Goal: Task Accomplishment & Management: Use online tool/utility

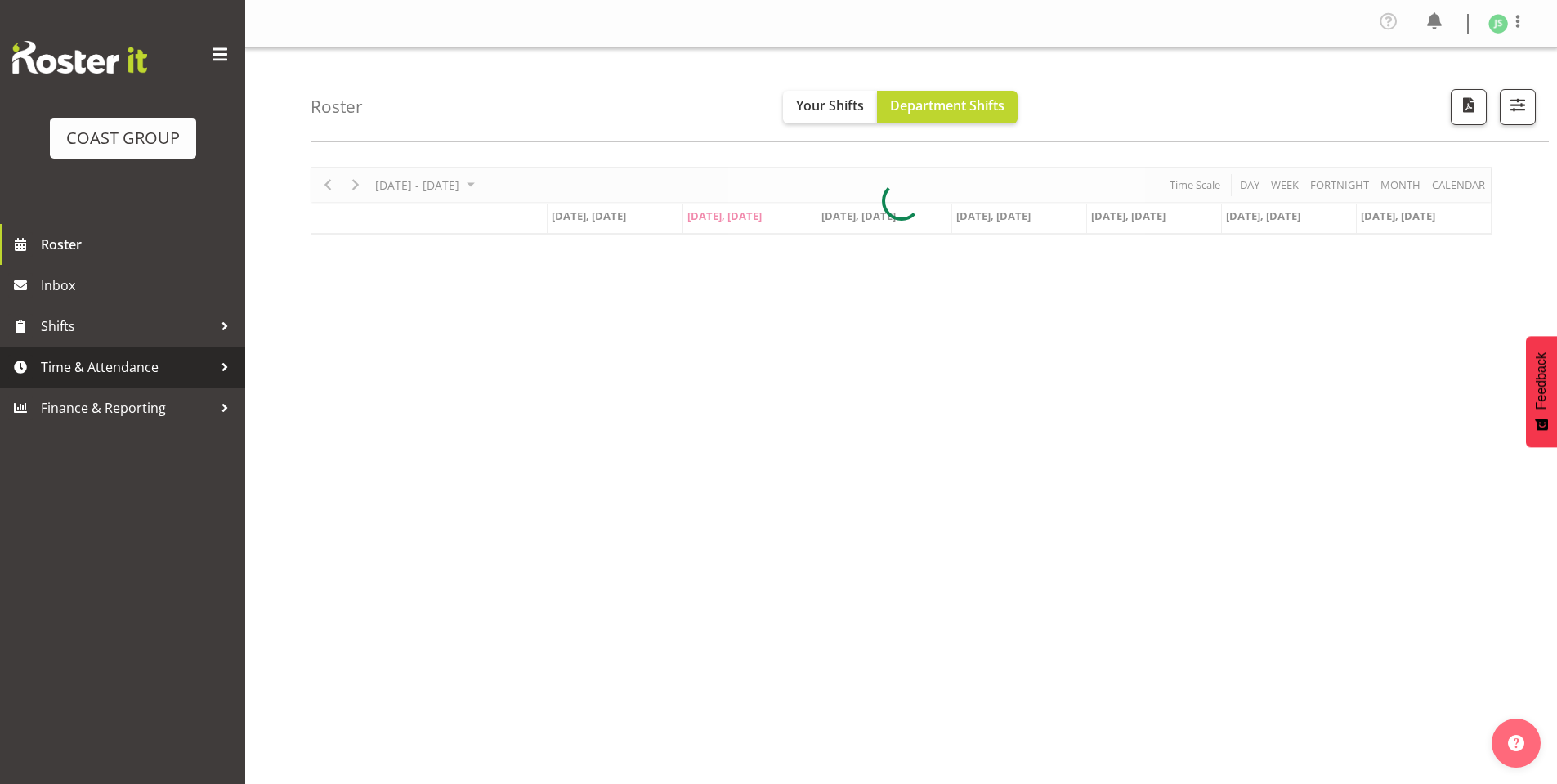
click at [84, 360] on span "Time & Attendance" at bounding box center [127, 368] width 172 height 25
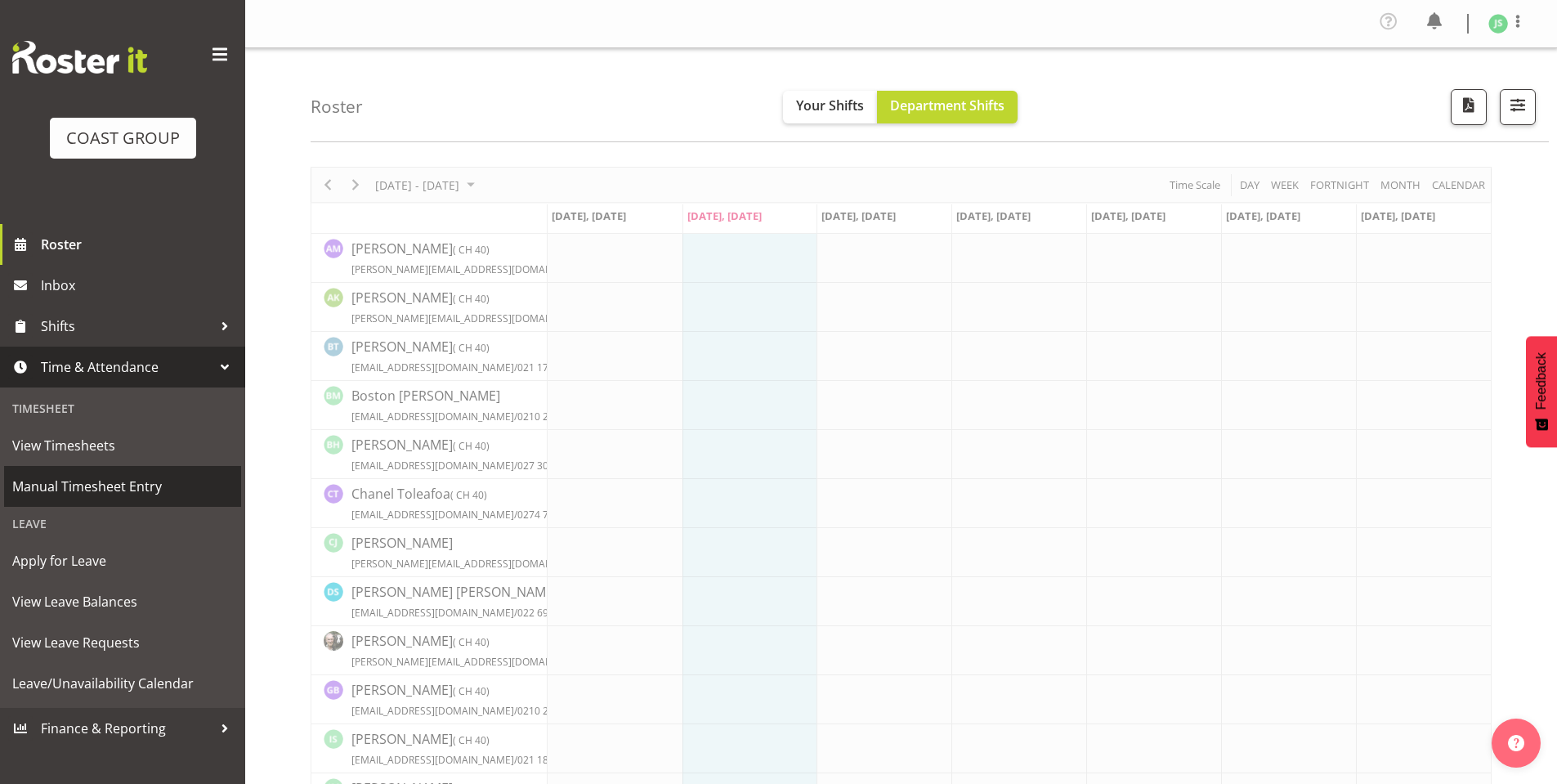
click at [108, 480] on span "Manual Timesheet Entry" at bounding box center [123, 487] width 221 height 25
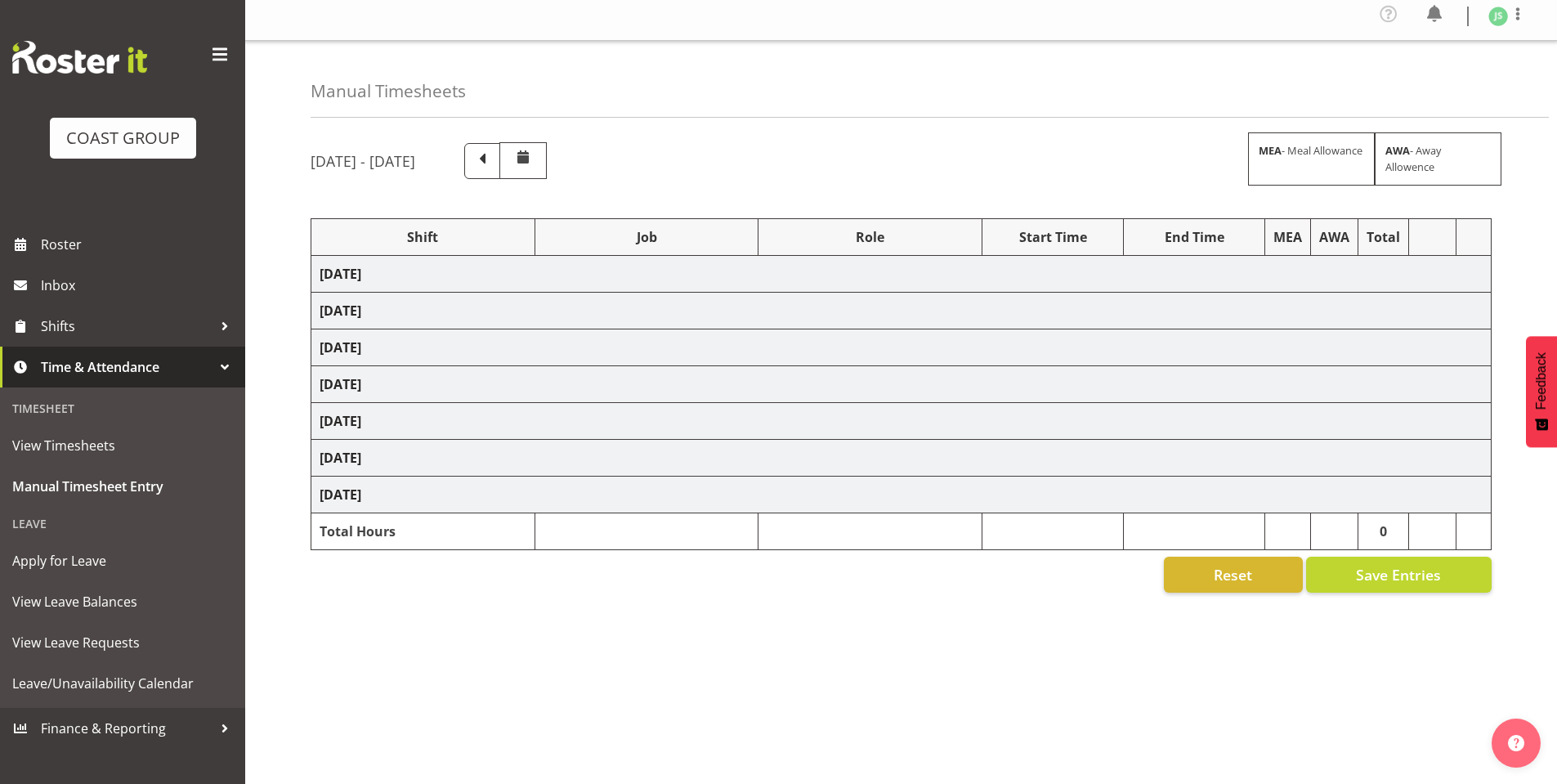
select select "6781"
select select "610"
select select "6781"
select select "610"
select select "6781"
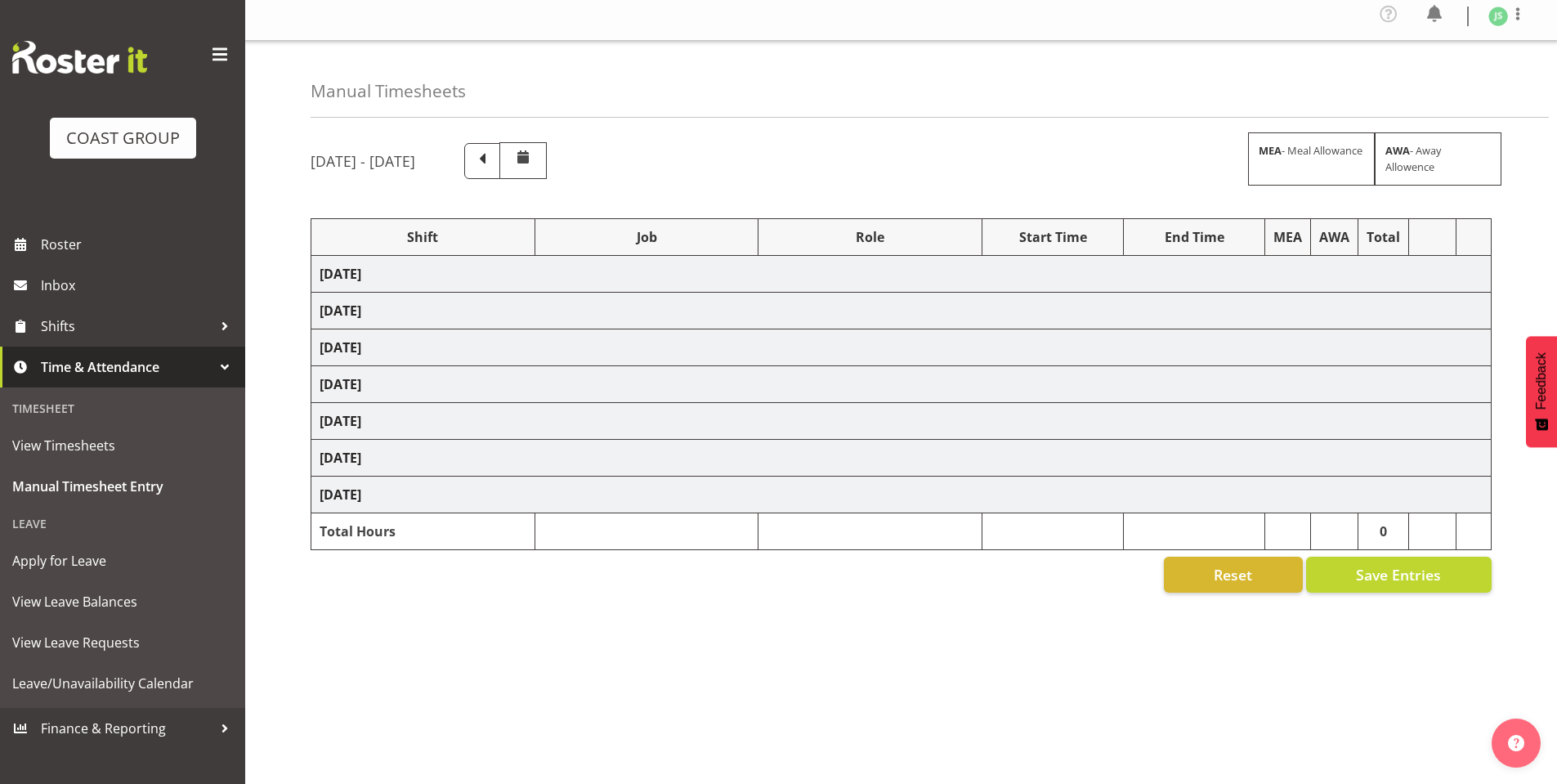
select select "610"
select select "6781"
select select "610"
select select "6781"
select select "610"
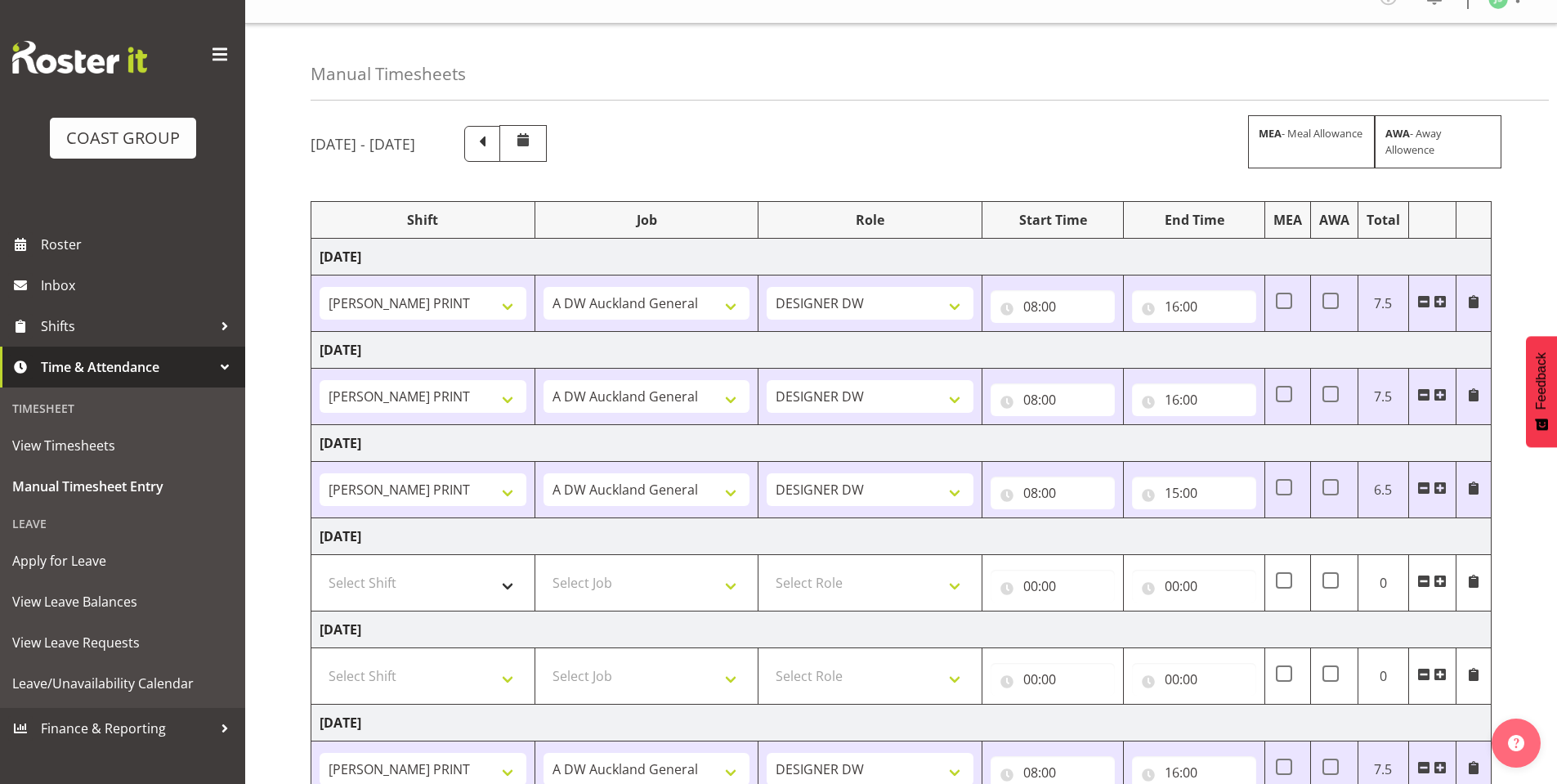
scroll to position [235, 0]
